Goal: Information Seeking & Learning: Learn about a topic

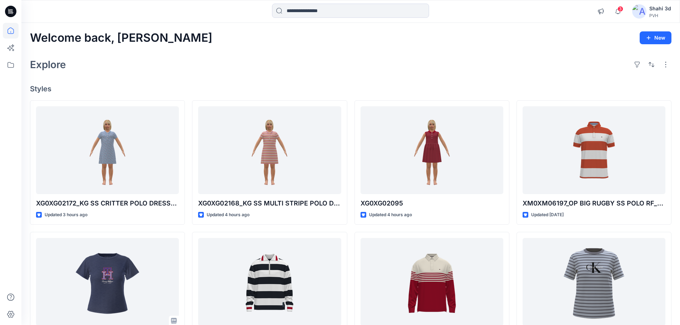
click at [10, 10] on icon at bounding box center [10, 11] width 11 height 23
click at [319, 74] on div "Welcome back, Shahi New Explore Styles XG0XG02172_KG SS CRITTER POLO DRESS- FLO…" at bounding box center [350, 272] width 658 height 499
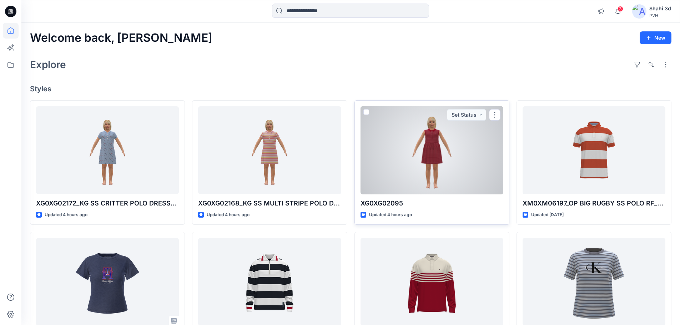
click at [449, 142] on div at bounding box center [431, 150] width 143 height 88
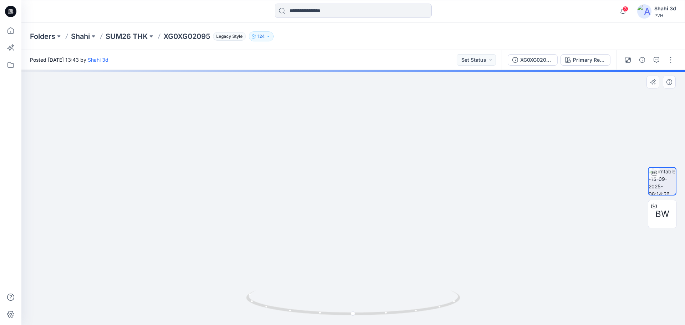
drag, startPoint x: 393, startPoint y: 161, endPoint x: 408, endPoint y: 228, distance: 68.4
click at [407, 264] on img at bounding box center [365, 3] width 1240 height 644
drag, startPoint x: 403, startPoint y: 166, endPoint x: 404, endPoint y: 278, distance: 112.0
click at [404, 278] on img at bounding box center [372, 70] width 1240 height 510
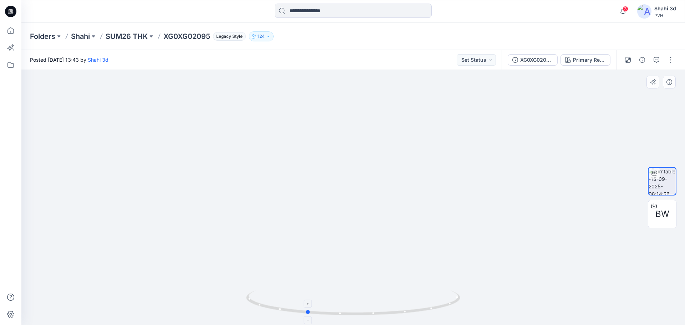
drag, startPoint x: 360, startPoint y: 316, endPoint x: 313, endPoint y: 310, distance: 47.2
drag, startPoint x: 313, startPoint y: 310, endPoint x: 396, endPoint y: 124, distance: 202.8
click at [396, 124] on img at bounding box center [353, 172] width 452 height 306
drag, startPoint x: 334, startPoint y: 313, endPoint x: 400, endPoint y: 309, distance: 66.5
click at [400, 309] on icon at bounding box center [354, 303] width 216 height 27
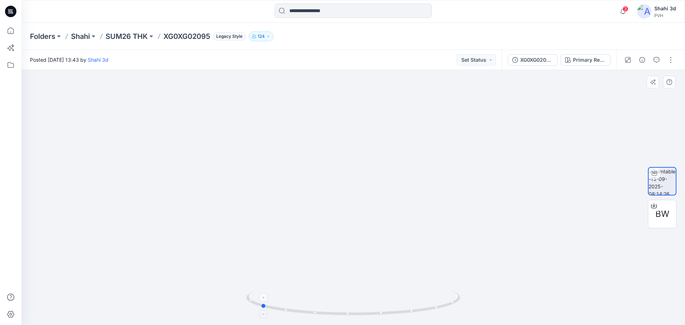
drag, startPoint x: 302, startPoint y: 315, endPoint x: 403, endPoint y: 316, distance: 101.3
click at [403, 316] on icon at bounding box center [354, 303] width 216 height 27
drag, startPoint x: 340, startPoint y: 315, endPoint x: 439, endPoint y: 321, distance: 99.4
click at [439, 321] on div at bounding box center [353, 307] width 214 height 36
drag, startPoint x: 425, startPoint y: 311, endPoint x: 435, endPoint y: 316, distance: 10.7
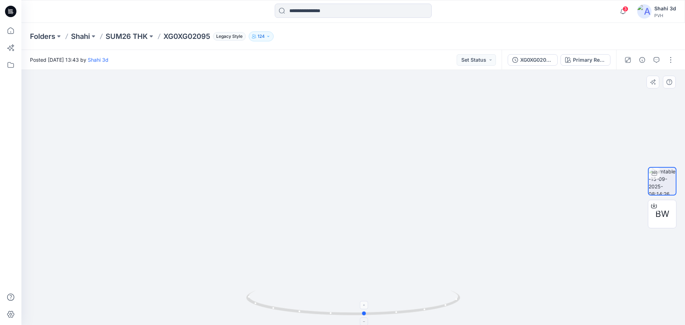
click at [435, 316] on icon at bounding box center [354, 303] width 216 height 27
drag, startPoint x: 391, startPoint y: 314, endPoint x: 383, endPoint y: 304, distance: 13.4
click at [383, 304] on icon at bounding box center [354, 303] width 216 height 27
drag, startPoint x: 378, startPoint y: 265, endPoint x: 382, endPoint y: 186, distance: 80.0
click at [382, 186] on img at bounding box center [356, 14] width 1363 height 622
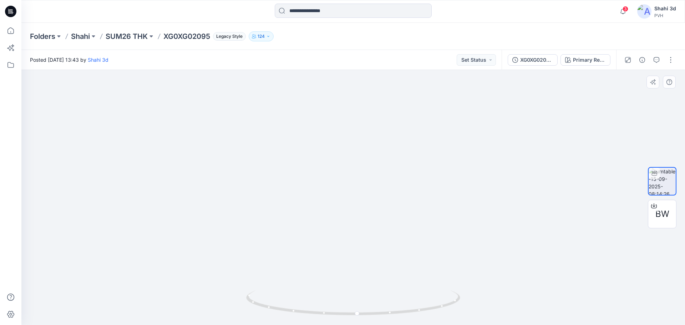
drag, startPoint x: 401, startPoint y: 230, endPoint x: 396, endPoint y: 135, distance: 95.1
click at [396, 149] on img at bounding box center [356, 14] width 1363 height 622
drag, startPoint x: 392, startPoint y: 210, endPoint x: 393, endPoint y: 234, distance: 24.6
drag, startPoint x: 399, startPoint y: 256, endPoint x: 398, endPoint y: 155, distance: 101.0
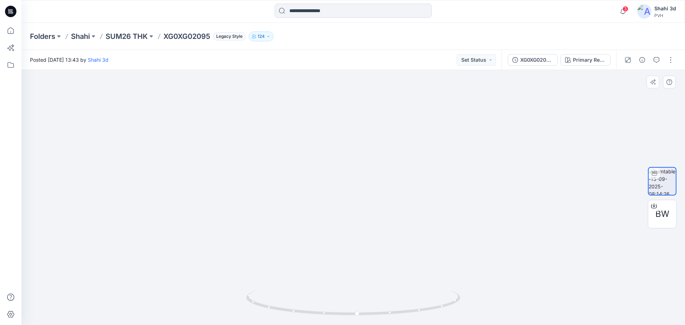
click at [399, 142] on img at bounding box center [355, 49] width 969 height 552
drag, startPoint x: 391, startPoint y: 217, endPoint x: 408, endPoint y: 125, distance: 93.3
drag, startPoint x: 419, startPoint y: 314, endPoint x: 378, endPoint y: 322, distance: 42.0
click at [378, 322] on div at bounding box center [353, 307] width 214 height 36
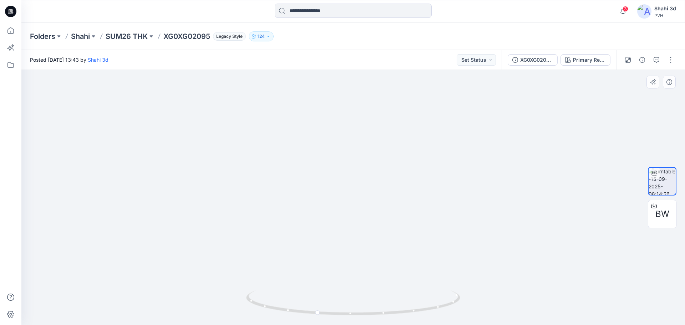
drag, startPoint x: 394, startPoint y: 192, endPoint x: 398, endPoint y: 261, distance: 69.3
click at [400, 294] on div at bounding box center [353, 197] width 664 height 255
drag, startPoint x: 391, startPoint y: 168, endPoint x: 381, endPoint y: 162, distance: 11.3
click at [385, 315] on div at bounding box center [353, 197] width 664 height 255
drag, startPoint x: 371, startPoint y: 315, endPoint x: 464, endPoint y: 226, distance: 129.4
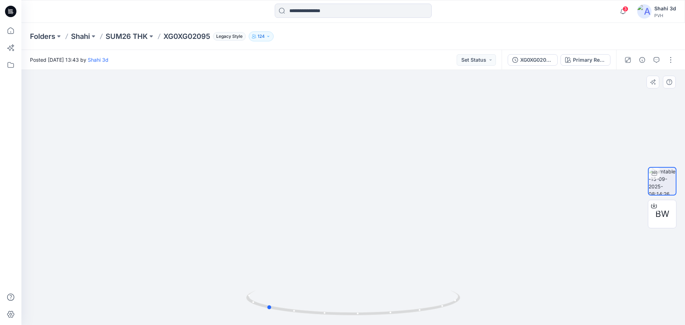
click at [325, 316] on icon at bounding box center [354, 303] width 216 height 27
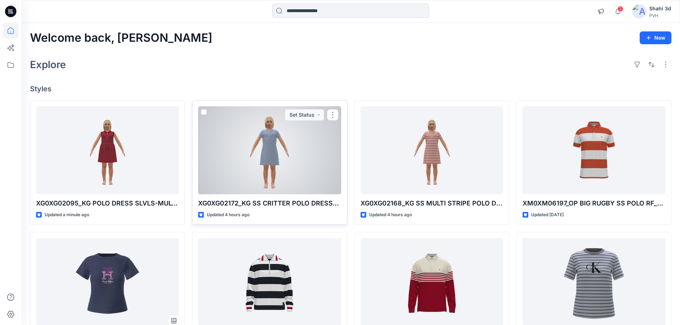
click at [282, 156] on div at bounding box center [269, 150] width 143 height 88
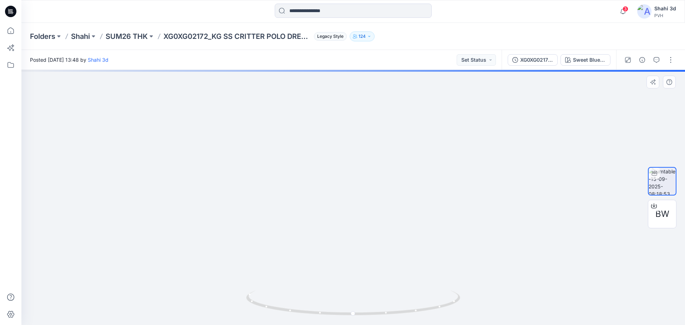
drag, startPoint x: 371, startPoint y: 155, endPoint x: 376, endPoint y: 223, distance: 68.4
drag, startPoint x: 371, startPoint y: 157, endPoint x: 371, endPoint y: 232, distance: 74.2
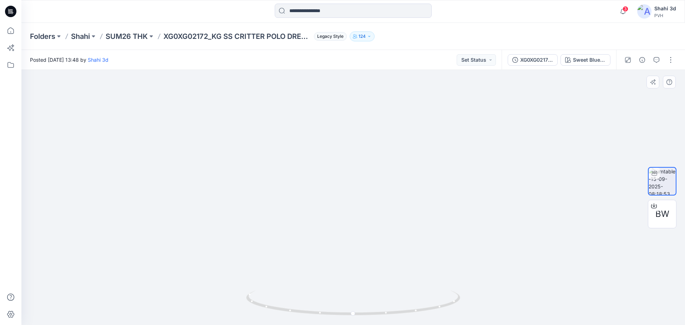
drag, startPoint x: 381, startPoint y: 160, endPoint x: 370, endPoint y: 245, distance: 85.3
click at [370, 245] on img at bounding box center [343, 26] width 1461 height 598
click at [11, 10] on icon at bounding box center [10, 11] width 11 height 11
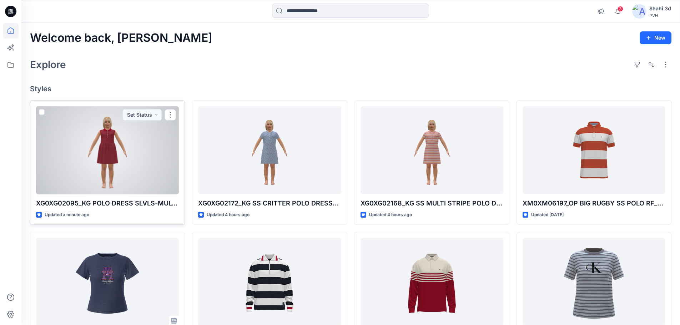
click at [128, 161] on div at bounding box center [107, 150] width 143 height 88
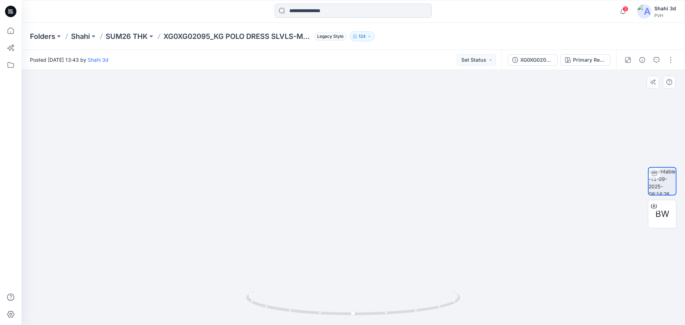
drag, startPoint x: 356, startPoint y: 123, endPoint x: 366, endPoint y: 244, distance: 121.3
drag, startPoint x: 362, startPoint y: 187, endPoint x: 345, endPoint y: 293, distance: 107.0
click at [345, 293] on div at bounding box center [353, 197] width 664 height 255
click at [6, 12] on icon at bounding box center [10, 11] width 11 height 11
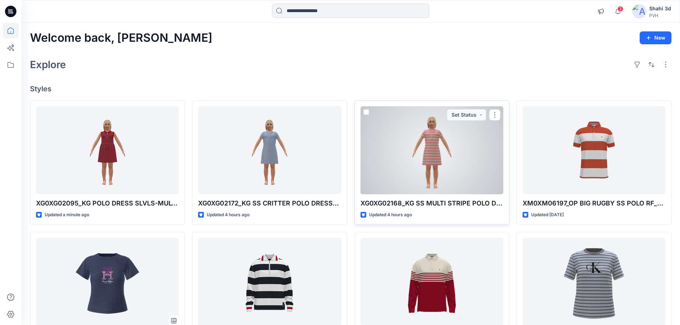
click at [443, 154] on div at bounding box center [431, 150] width 143 height 88
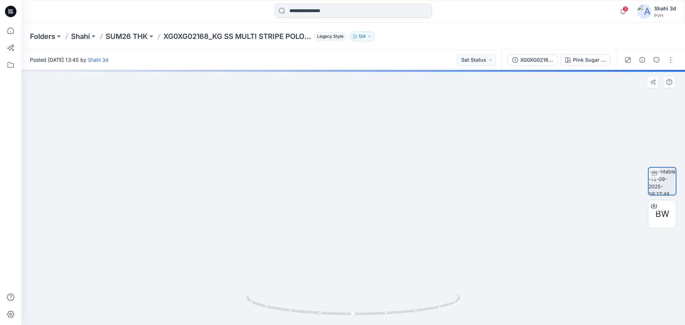
drag, startPoint x: 358, startPoint y: 153, endPoint x: 358, endPoint y: 229, distance: 76.7
click at [360, 250] on img at bounding box center [355, 18] width 1141 height 613
drag, startPoint x: 354, startPoint y: 168, endPoint x: 346, endPoint y: 244, distance: 76.8
click at [346, 244] on img at bounding box center [347, 62] width 1141 height 525
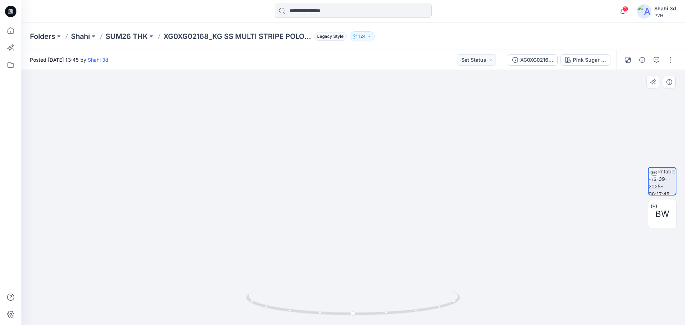
drag, startPoint x: 372, startPoint y: 176, endPoint x: 372, endPoint y: 246, distance: 70.3
click at [372, 246] on img at bounding box center [343, 53] width 1437 height 544
drag, startPoint x: 380, startPoint y: 256, endPoint x: 383, endPoint y: 179, distance: 76.8
click at [383, 184] on img at bounding box center [346, 32] width 1437 height 585
drag, startPoint x: 383, startPoint y: 223, endPoint x: 387, endPoint y: 166, distance: 57.3
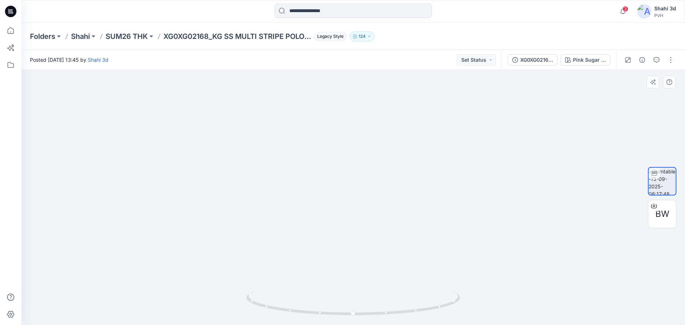
click at [387, 174] on img at bounding box center [346, 17] width 1437 height 616
drag, startPoint x: 383, startPoint y: 239, endPoint x: 387, endPoint y: 170, distance: 68.9
drag, startPoint x: 396, startPoint y: 201, endPoint x: 401, endPoint y: 163, distance: 38.8
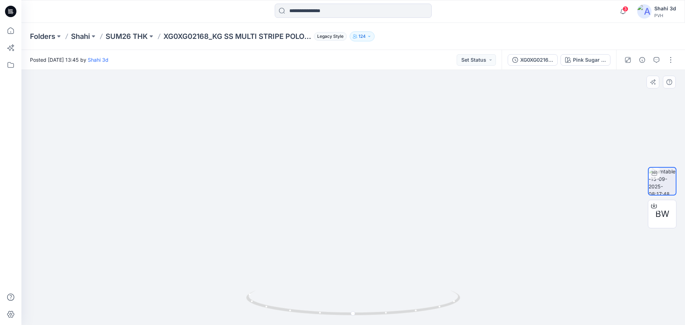
drag, startPoint x: 402, startPoint y: 244, endPoint x: 401, endPoint y: 142, distance: 102.4
drag, startPoint x: 397, startPoint y: 229, endPoint x: 401, endPoint y: 115, distance: 114.9
drag, startPoint x: 401, startPoint y: 222, endPoint x: 404, endPoint y: 110, distance: 112.0
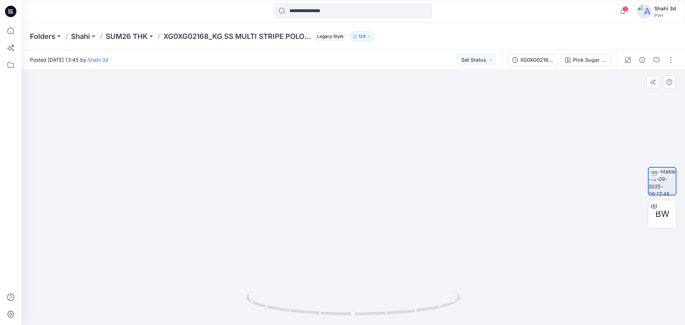
drag, startPoint x: 366, startPoint y: 316, endPoint x: 375, endPoint y: 237, distance: 79.3
click at [324, 314] on icon at bounding box center [354, 303] width 216 height 27
drag, startPoint x: 394, startPoint y: 201, endPoint x: 384, endPoint y: 259, distance: 59.3
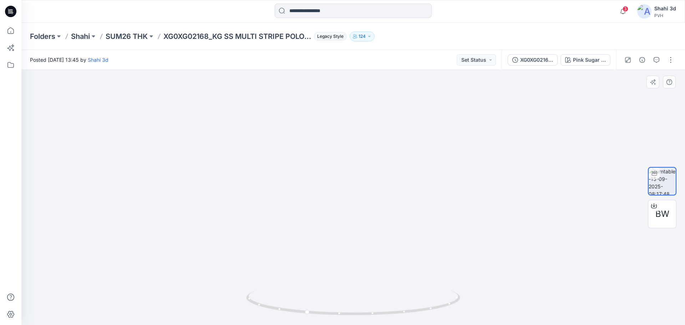
drag, startPoint x: 395, startPoint y: 228, endPoint x: 393, endPoint y: 251, distance: 23.6
drag, startPoint x: 399, startPoint y: 189, endPoint x: 390, endPoint y: 151, distance: 39.5
click at [389, 296] on div at bounding box center [353, 197] width 664 height 255
drag, startPoint x: 390, startPoint y: 222, endPoint x: 386, endPoint y: 324, distance: 102.5
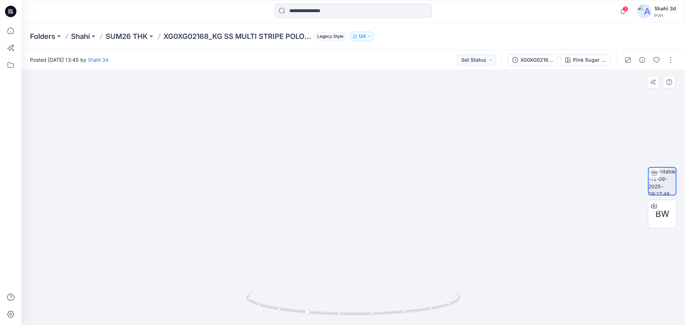
click at [386, 324] on div at bounding box center [353, 197] width 664 height 255
drag, startPoint x: 397, startPoint y: 314, endPoint x: 354, endPoint y: 311, distance: 43.2
drag
click at [372, 162] on img at bounding box center [341, 77] width 1437 height 495
click at [390, 172] on img at bounding box center [351, 26] width 1437 height 598
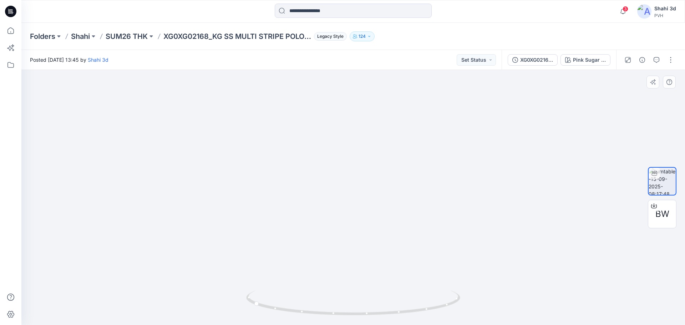
click at [369, 123] on img at bounding box center [351, 2] width 1437 height 645
click at [340, 315] on icon at bounding box center [354, 303] width 216 height 27
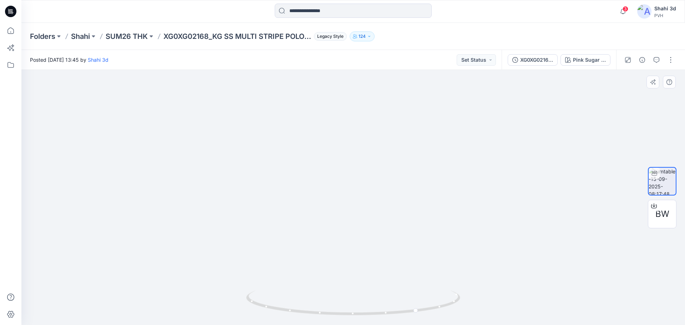
click at [358, 314] on div at bounding box center [353, 197] width 664 height 255
click at [365, 217] on img at bounding box center [340, 43] width 1437 height 564
click at [373, 220] on img at bounding box center [339, 55] width 1437 height 540
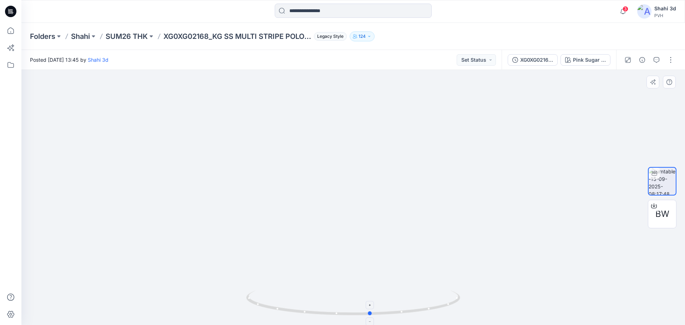
click at [341, 316] on icon at bounding box center [354, 303] width 216 height 27
click at [367, 179] on img at bounding box center [343, 25] width 1437 height 599
click at [11, 10] on icon at bounding box center [11, 9] width 4 height 0
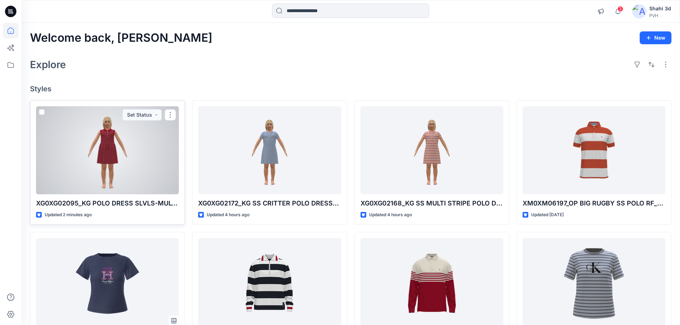
click at [119, 152] on div at bounding box center [107, 150] width 143 height 88
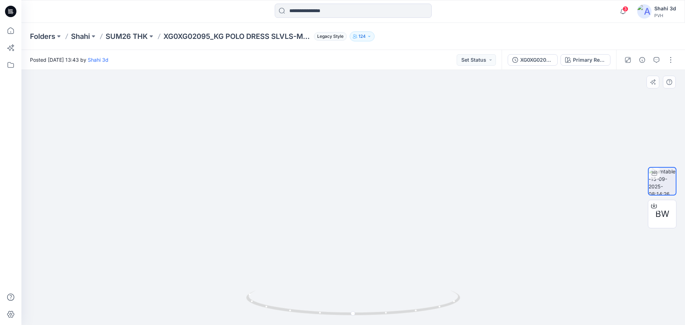
click at [354, 295] on div at bounding box center [353, 197] width 664 height 255
click at [395, 323] on div at bounding box center [353, 307] width 214 height 36
click at [368, 77] on img at bounding box center [355, 55] width 1338 height 539
click at [389, 67] on div "Posted Monday, September 15, 2025 13:43 by Shahi 3d Set Status XG0XG02095_KG PO…" at bounding box center [353, 187] width 664 height 275
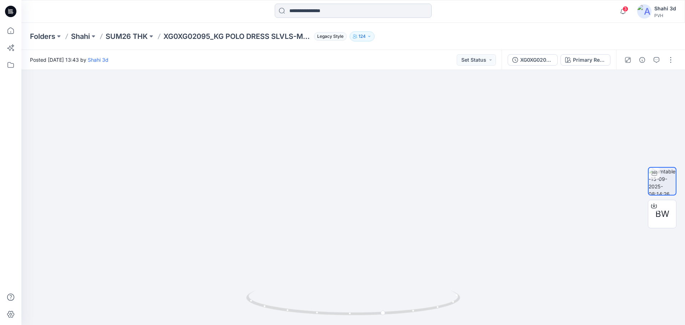
click at [201, 306] on div at bounding box center [353, 197] width 664 height 255
click at [11, 13] on icon at bounding box center [9, 13] width 3 height 0
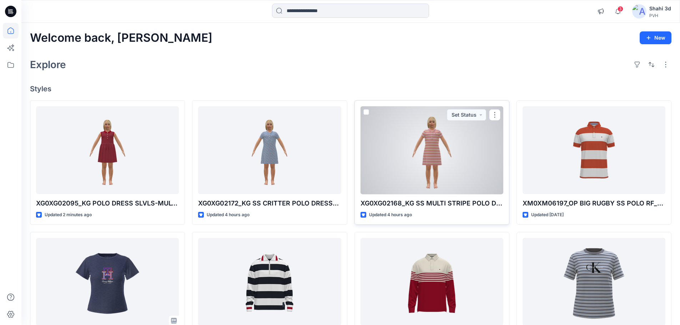
click at [451, 164] on div at bounding box center [431, 150] width 143 height 88
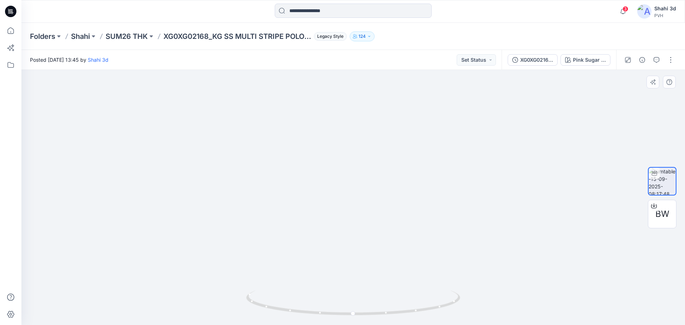
click at [343, 262] on img at bounding box center [345, 44] width 1338 height 562
click at [354, 148] on img at bounding box center [352, 23] width 1338 height 604
click at [362, 108] on img at bounding box center [328, 18] width 1338 height 613
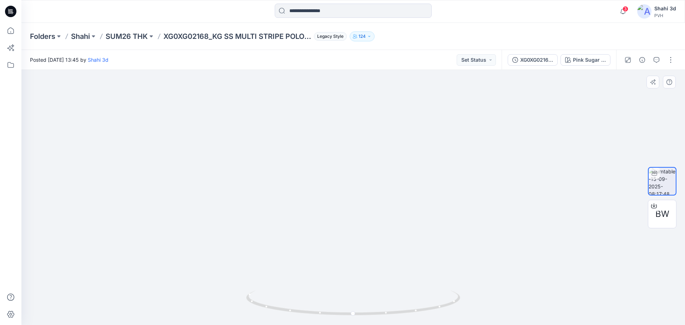
click at [14, 13] on icon at bounding box center [10, 11] width 11 height 11
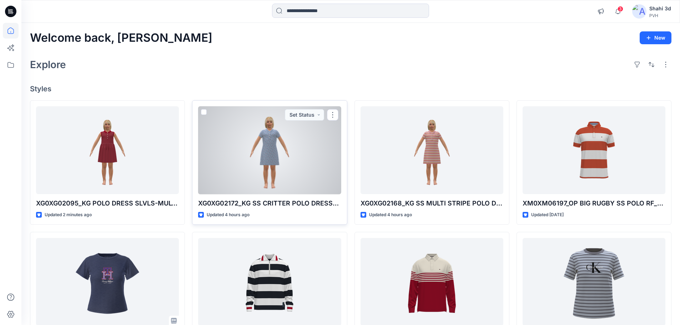
click at [277, 154] on div at bounding box center [269, 150] width 143 height 88
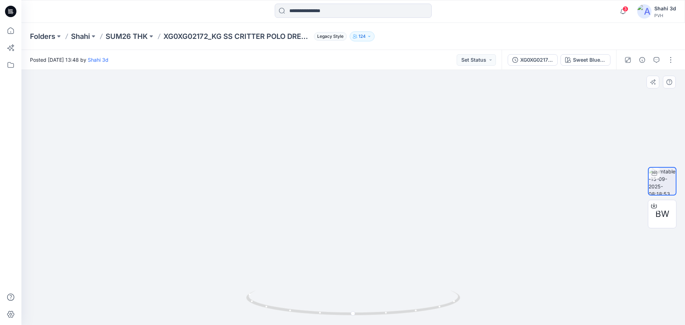
click at [338, 280] on img at bounding box center [342, 43] width 1338 height 564
drag, startPoint x: 360, startPoint y: 316, endPoint x: 382, endPoint y: 325, distance: 24.5
click at [382, 325] on div at bounding box center [353, 307] width 214 height 36
drag, startPoint x: 354, startPoint y: 272, endPoint x: 347, endPoint y: 107, distance: 164.9
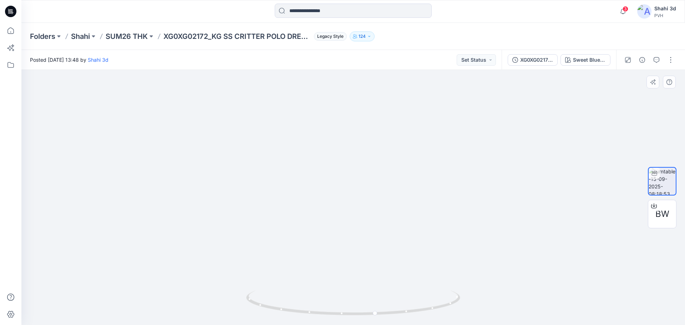
click at [347, 110] on img at bounding box center [342, 43] width 1338 height 564
drag, startPoint x: 371, startPoint y: 137, endPoint x: 380, endPoint y: 104, distance: 34.7
drag, startPoint x: 384, startPoint y: 235, endPoint x: 410, endPoint y: 83, distance: 154.2
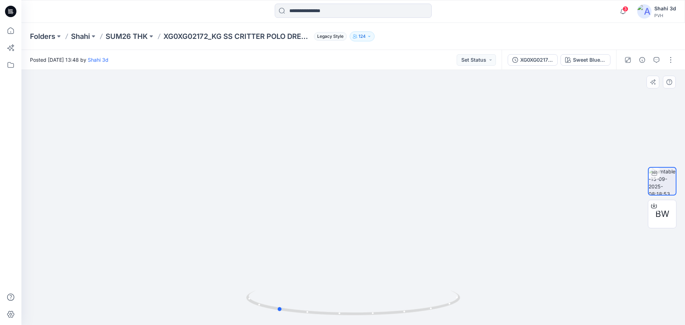
drag, startPoint x: 381, startPoint y: 314, endPoint x: 282, endPoint y: 319, distance: 98.9
click at [282, 317] on icon at bounding box center [354, 303] width 216 height 27
drag, startPoint x: 366, startPoint y: 191, endPoint x: 341, endPoint y: 342, distance: 152.8
click at [341, 325] on html "3 Notifications Your style XG0XG02172_KG SS CRITTER POLO DRESS- FLORAL_PROTO_V0…" at bounding box center [342, 162] width 685 height 325
drag, startPoint x: 310, startPoint y: 300, endPoint x: 321, endPoint y: 255, distance: 46.6
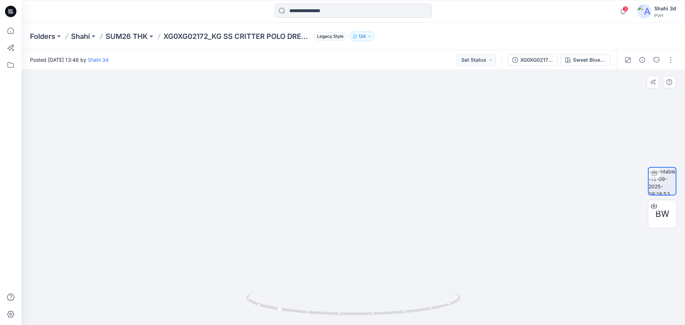
click at [310, 301] on div at bounding box center [353, 197] width 664 height 255
drag, startPoint x: 343, startPoint y: 175, endPoint x: 308, endPoint y: 317, distance: 146.6
click at [308, 317] on div at bounding box center [353, 197] width 664 height 255
drag, startPoint x: 356, startPoint y: 314, endPoint x: 308, endPoint y: 280, distance: 58.9
click at [227, 320] on div at bounding box center [353, 197] width 664 height 255
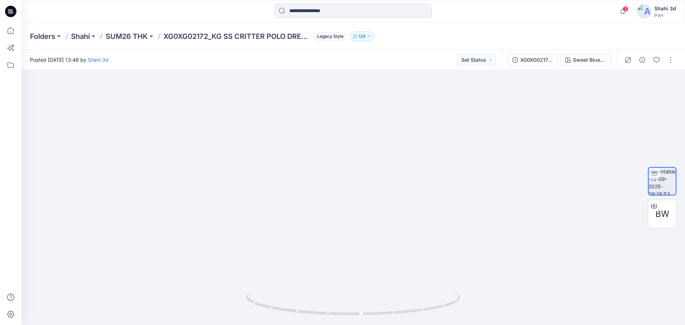
click at [10, 12] on icon at bounding box center [10, 11] width 11 height 11
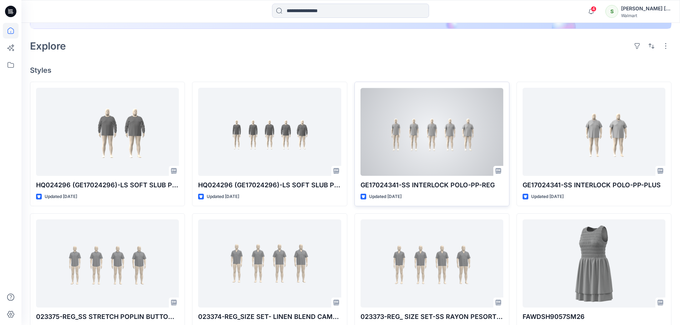
scroll to position [178, 0]
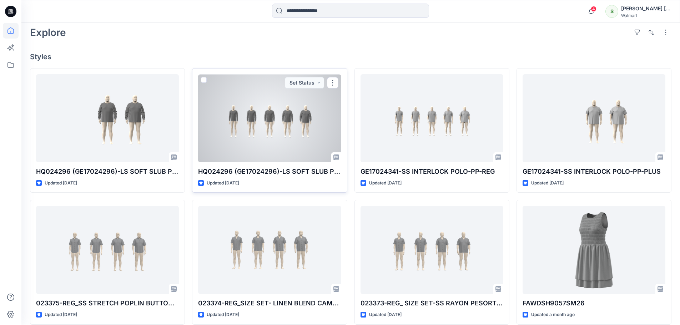
click at [270, 122] on div at bounding box center [269, 118] width 143 height 88
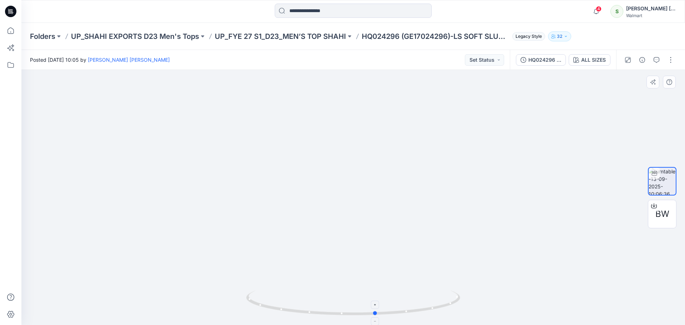
drag, startPoint x: 362, startPoint y: 314, endPoint x: 391, endPoint y: 314, distance: 28.2
click at [391, 314] on icon at bounding box center [354, 303] width 216 height 27
drag, startPoint x: 372, startPoint y: 313, endPoint x: 355, endPoint y: 249, distance: 65.8
click at [351, 312] on icon at bounding box center [354, 303] width 216 height 27
drag, startPoint x: 373, startPoint y: 314, endPoint x: 396, endPoint y: 324, distance: 24.7
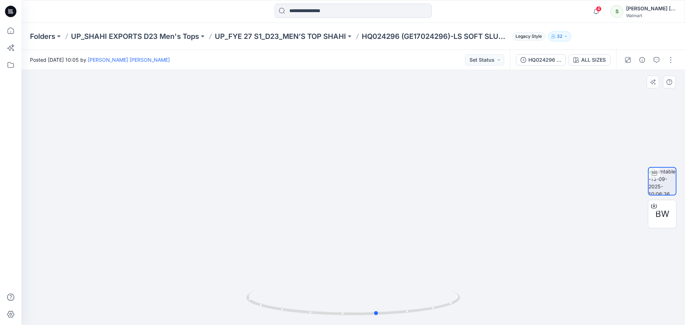
click at [396, 324] on div at bounding box center [353, 307] width 214 height 36
drag, startPoint x: 263, startPoint y: 217, endPoint x: 544, endPoint y: 236, distance: 281.8
click at [564, 234] on img at bounding box center [444, 50] width 846 height 550
drag, startPoint x: 426, startPoint y: 227, endPoint x: 250, endPoint y: 238, distance: 175.5
click at [250, 238] on img at bounding box center [444, 61] width 846 height 528
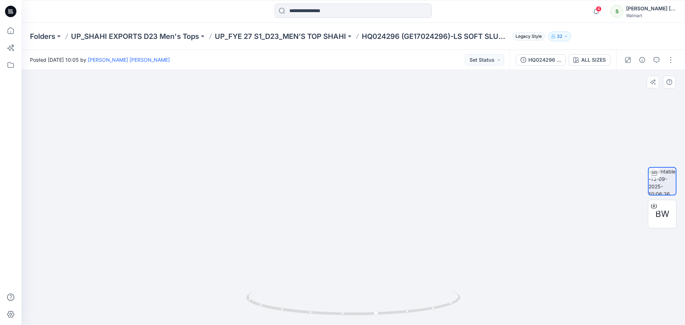
drag, startPoint x: 418, startPoint y: 246, endPoint x: 232, endPoint y: 223, distance: 187.3
click at [232, 223] on img at bounding box center [262, 52] width 846 height 546
